Goal: Use online tool/utility: Utilize a website feature to perform a specific function

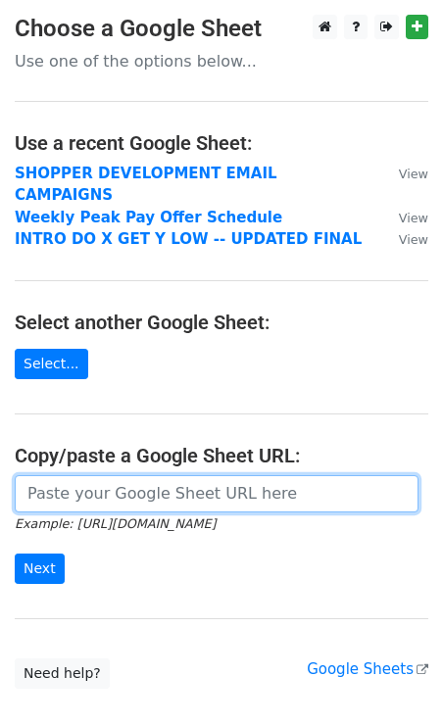
click at [157, 481] on input "url" at bounding box center [217, 493] width 404 height 37
paste input "https://docs.google.com/spreadsheets/d/1zAhzHsM47XH7rEMpX1KN0JdEjOifuNgJT0iRptO…"
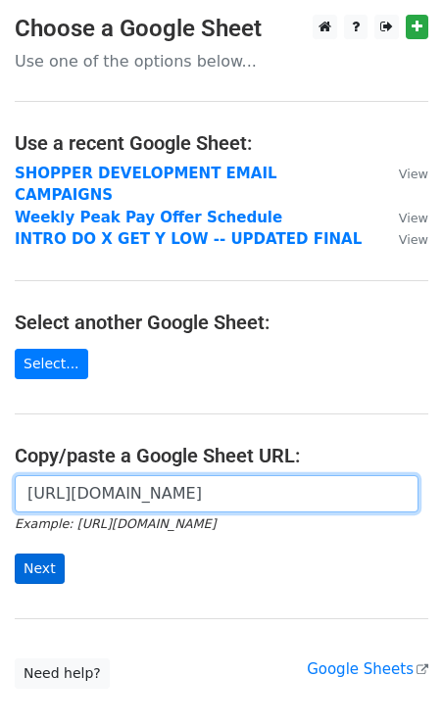
type input "https://docs.google.com/spreadsheets/d/1zAhzHsM47XH7rEMpX1KN0JdEjOifuNgJT0iRptO…"
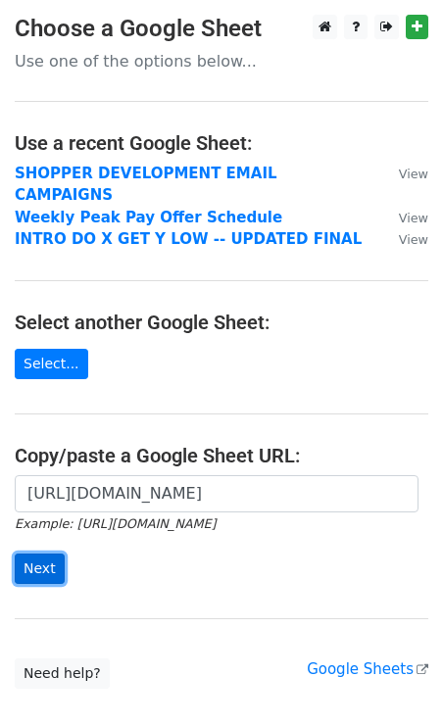
scroll to position [0, 0]
click at [54, 554] on input "Next" at bounding box center [40, 569] width 50 height 30
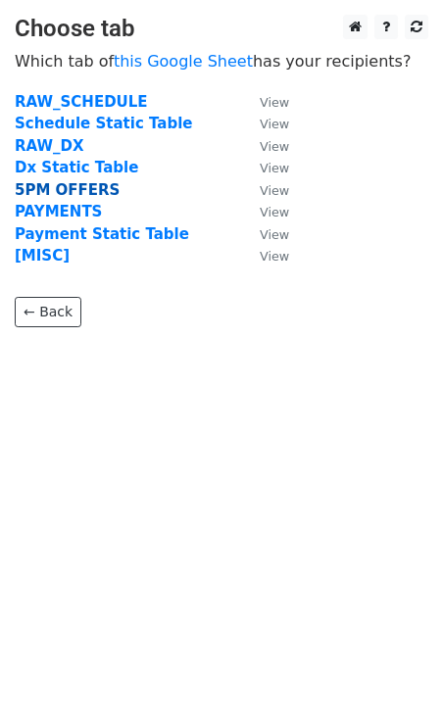
click at [75, 189] on strong "5PM OFFERS" at bounding box center [67, 190] width 105 height 18
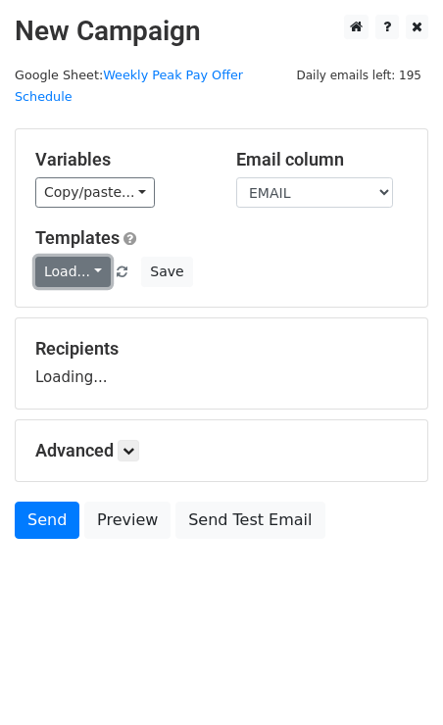
click at [90, 257] on link "Load..." at bounding box center [72, 272] width 75 height 30
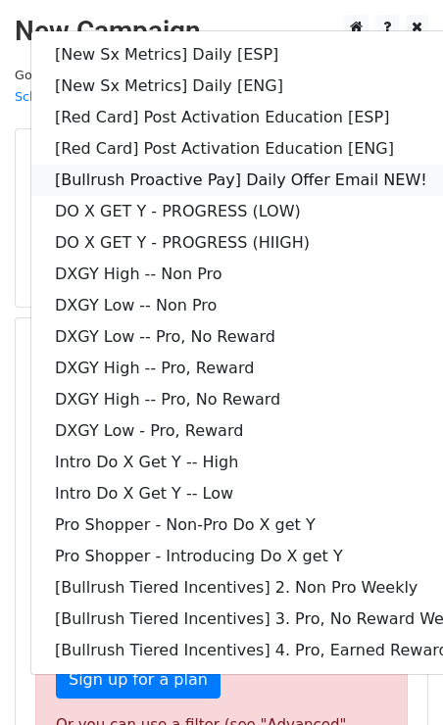
click at [212, 168] on link "[Bullrush Proactive Pay] Daily Offer Email NEW!" at bounding box center [282, 180] width 503 height 31
